Goal: Navigation & Orientation: Find specific page/section

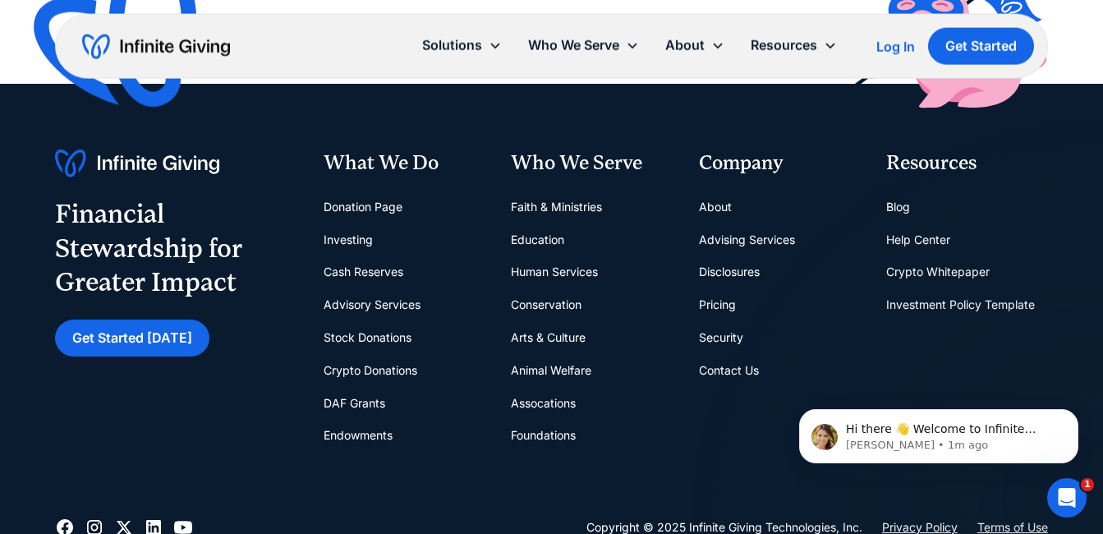
scroll to position [6272, 0]
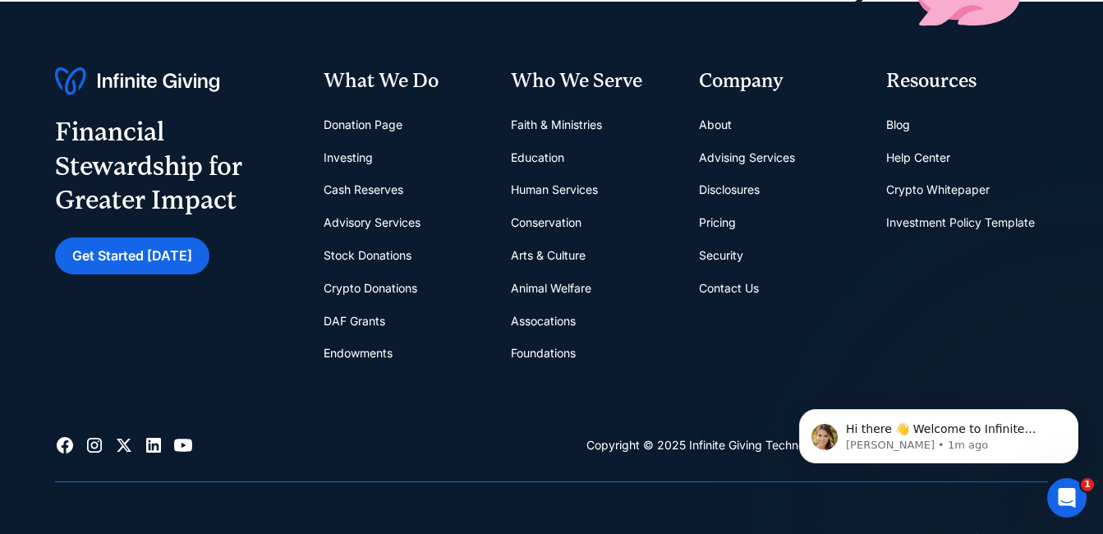
click at [153, 438] on icon at bounding box center [153, 445] width 15 height 15
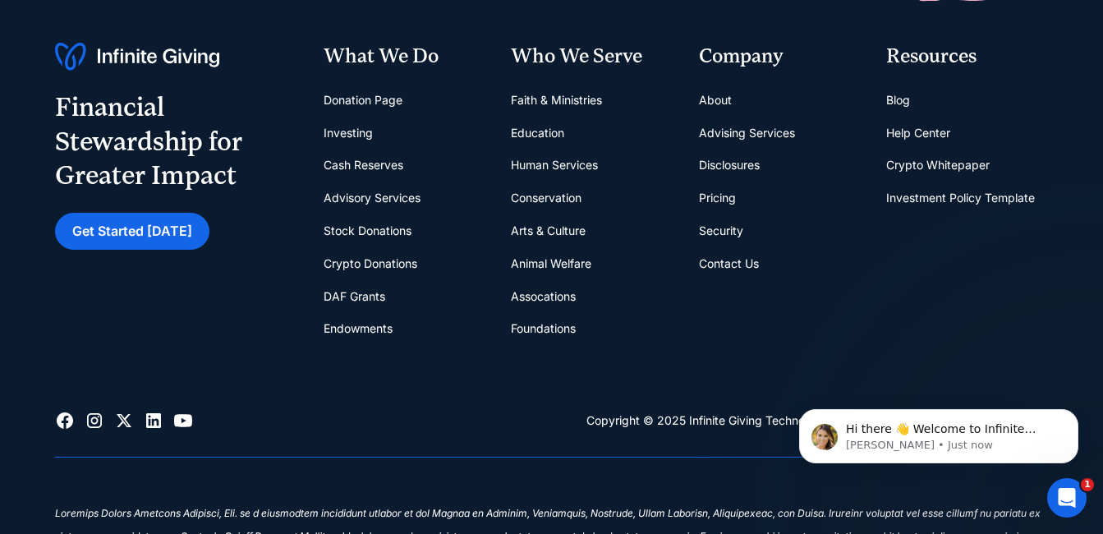
scroll to position [6215, 0]
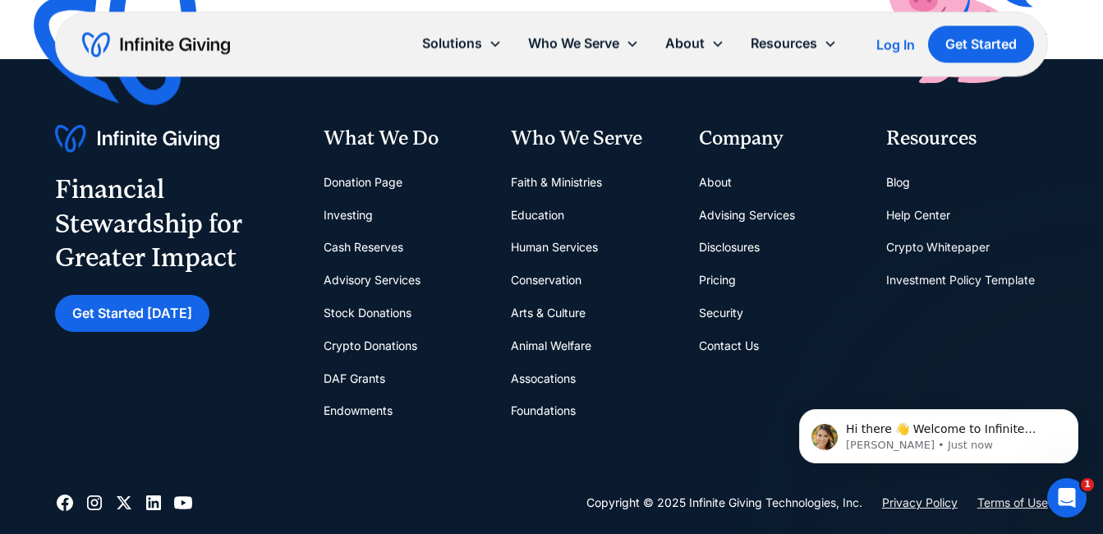
click at [713, 166] on link "About" at bounding box center [715, 182] width 33 height 33
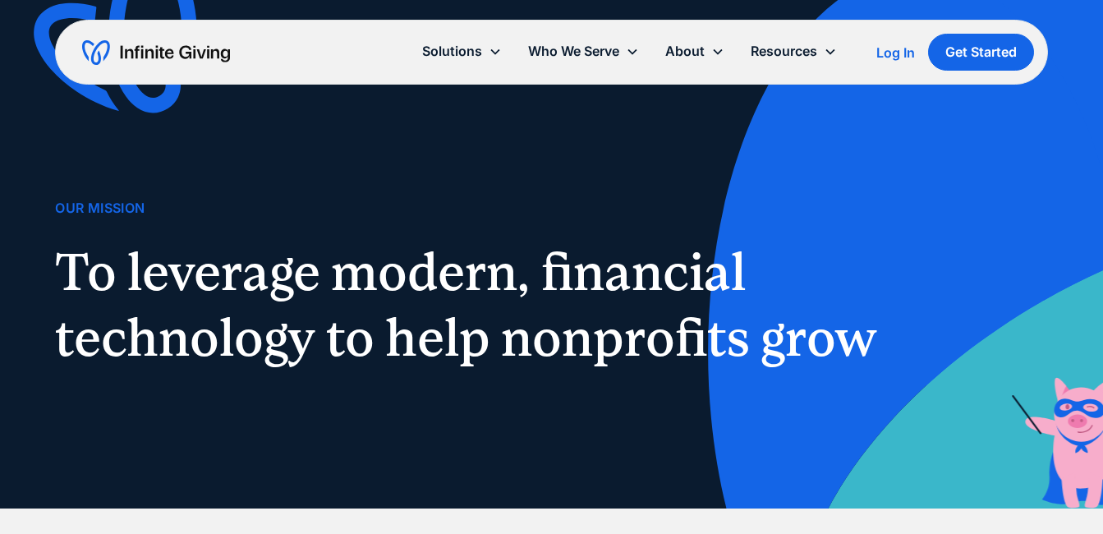
click at [703, 50] on div "About" at bounding box center [684, 51] width 39 height 22
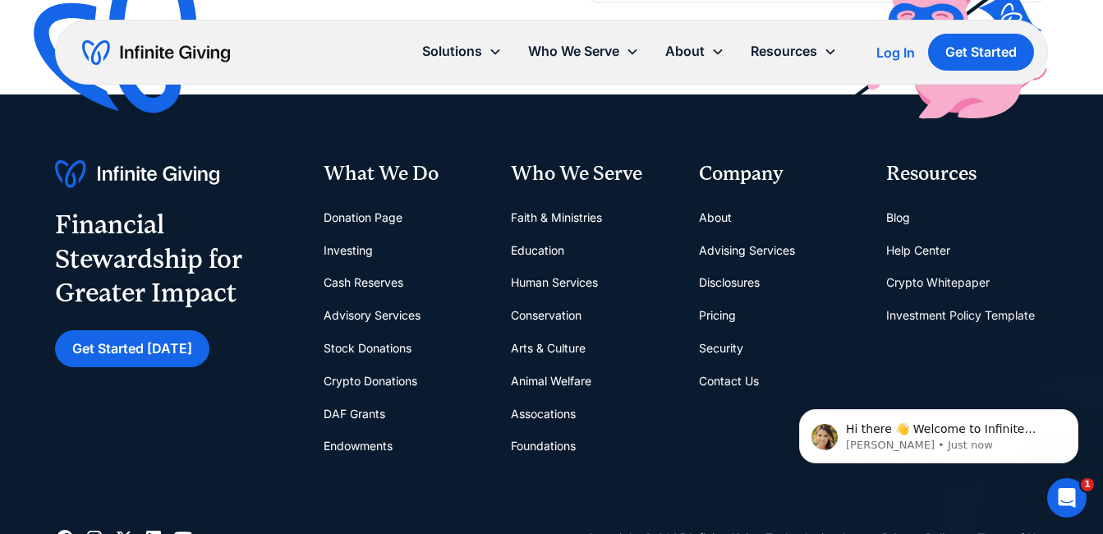
scroll to position [5093, 0]
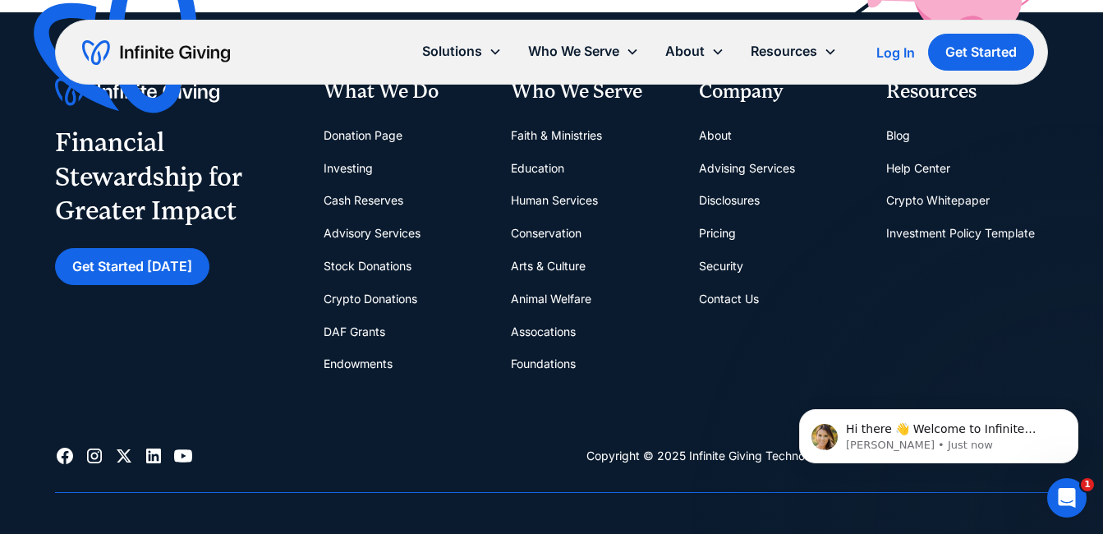
click at [151, 448] on icon at bounding box center [153, 455] width 15 height 15
